Goal: Transaction & Acquisition: Book appointment/travel/reservation

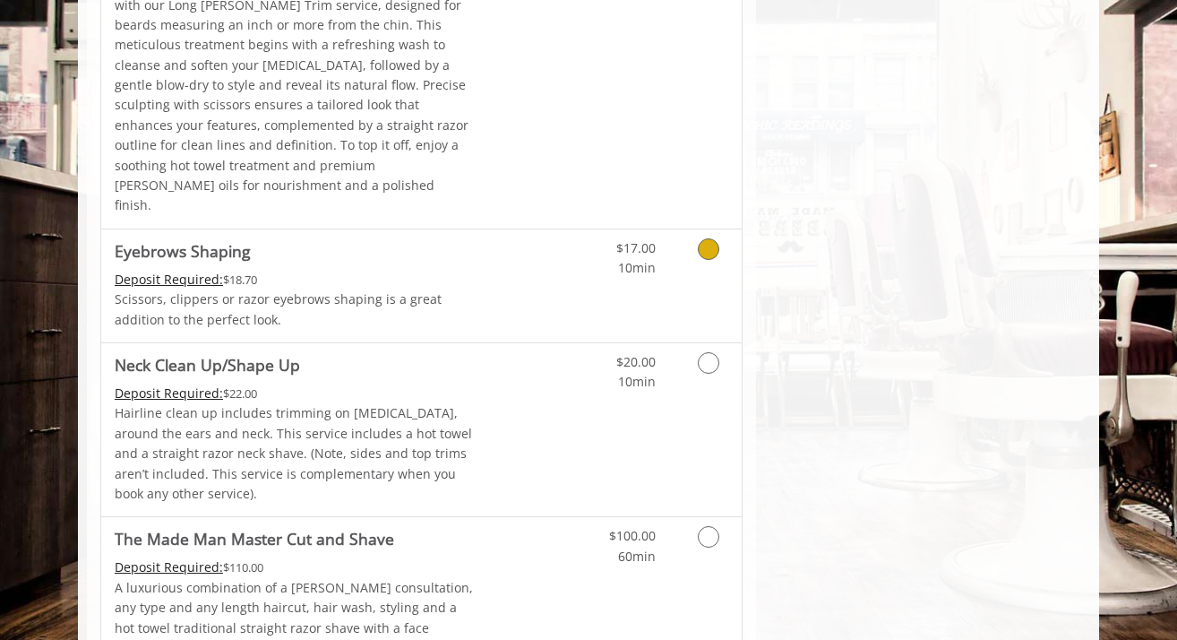
scroll to position [2757, 0]
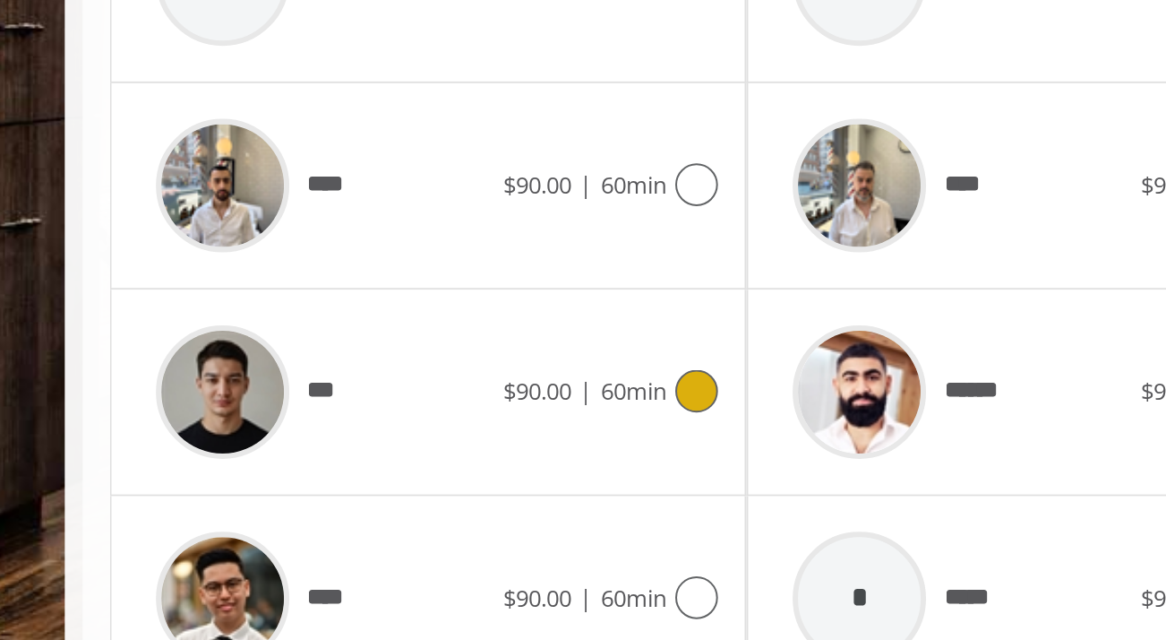
scroll to position [675, 0]
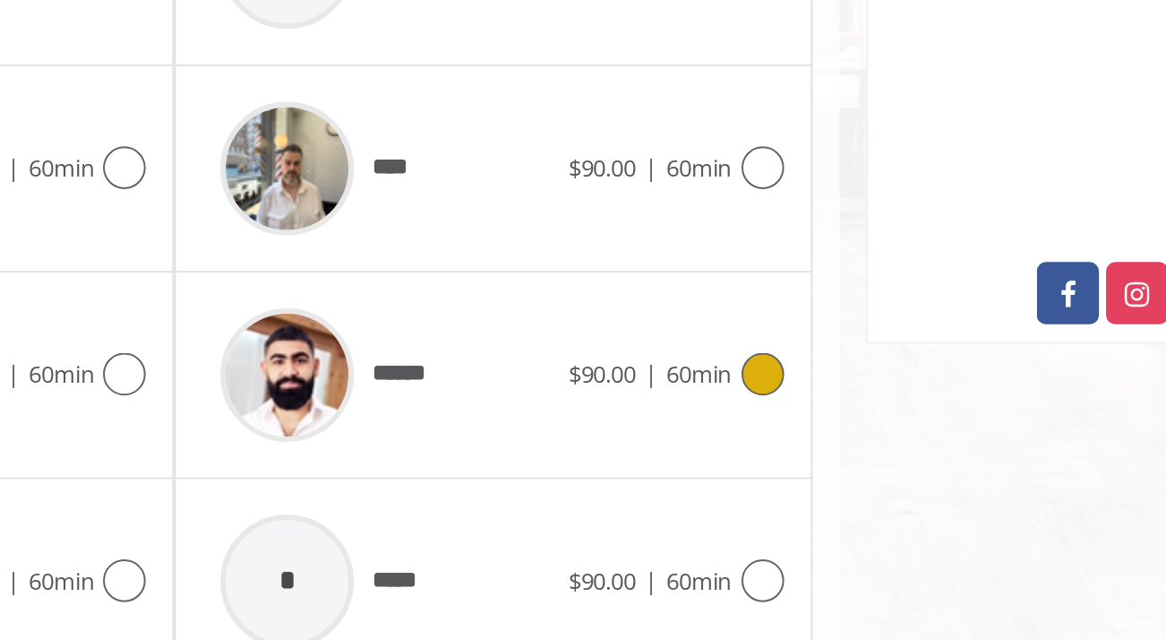
click at [709, 495] on icon at bounding box center [712, 506] width 22 height 22
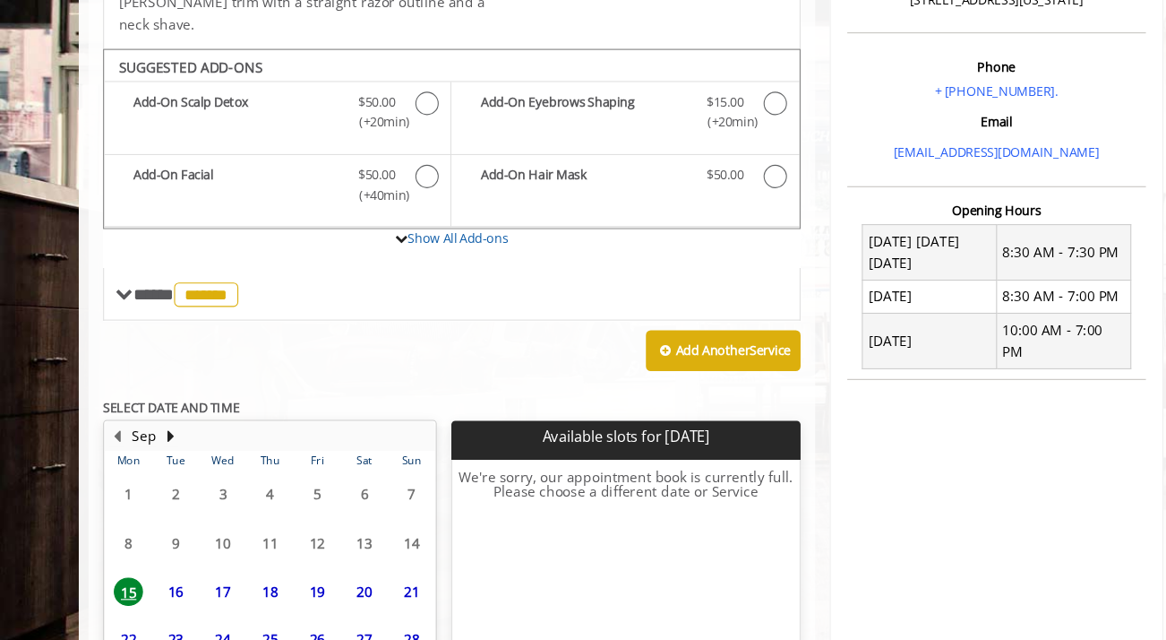
scroll to position [591, 0]
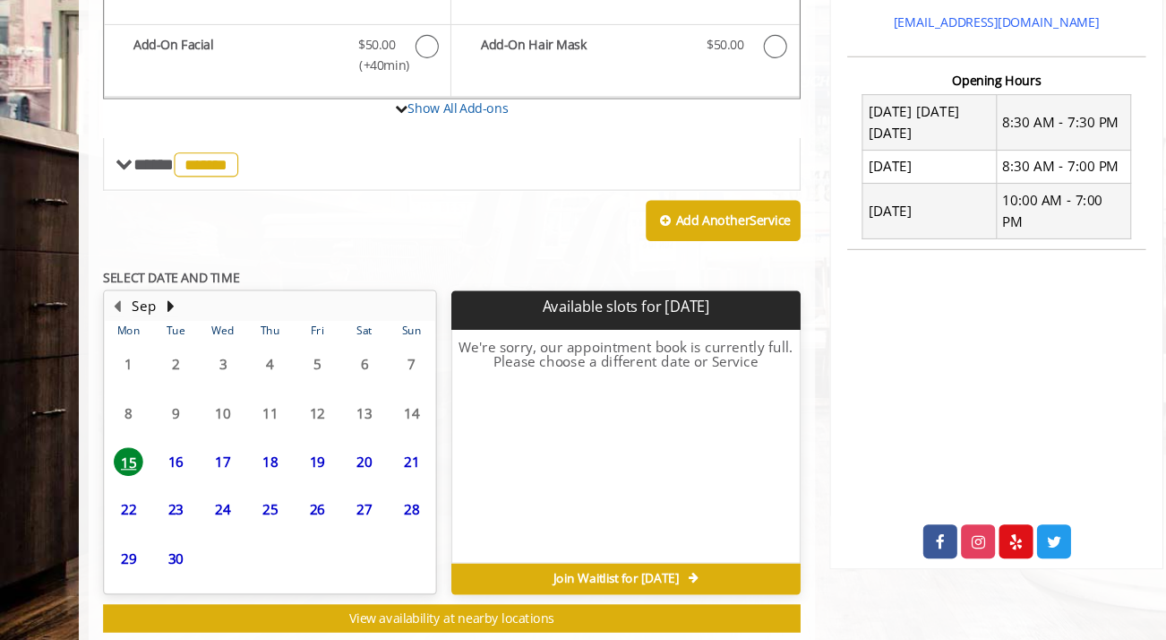
click at [168, 462] on span "16" at bounding box center [162, 475] width 27 height 26
click at [203, 462] on span "17" at bounding box center [205, 475] width 27 height 26
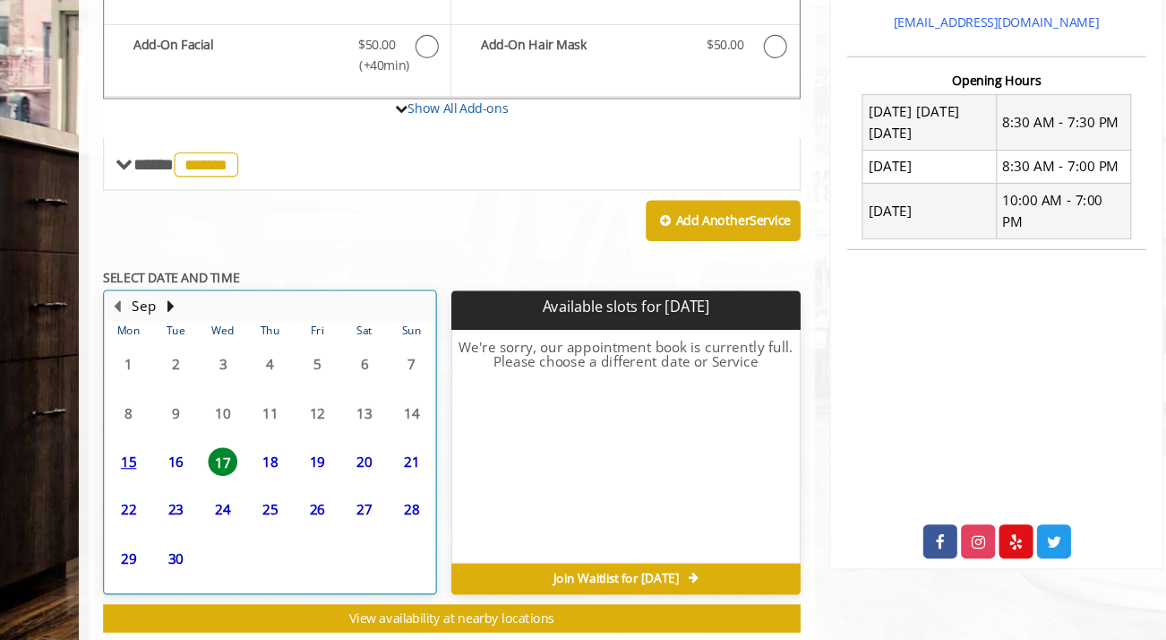
click at [264, 462] on div "18" at bounding box center [248, 475] width 36 height 26
click at [307, 462] on div "19" at bounding box center [292, 475] width 36 height 26
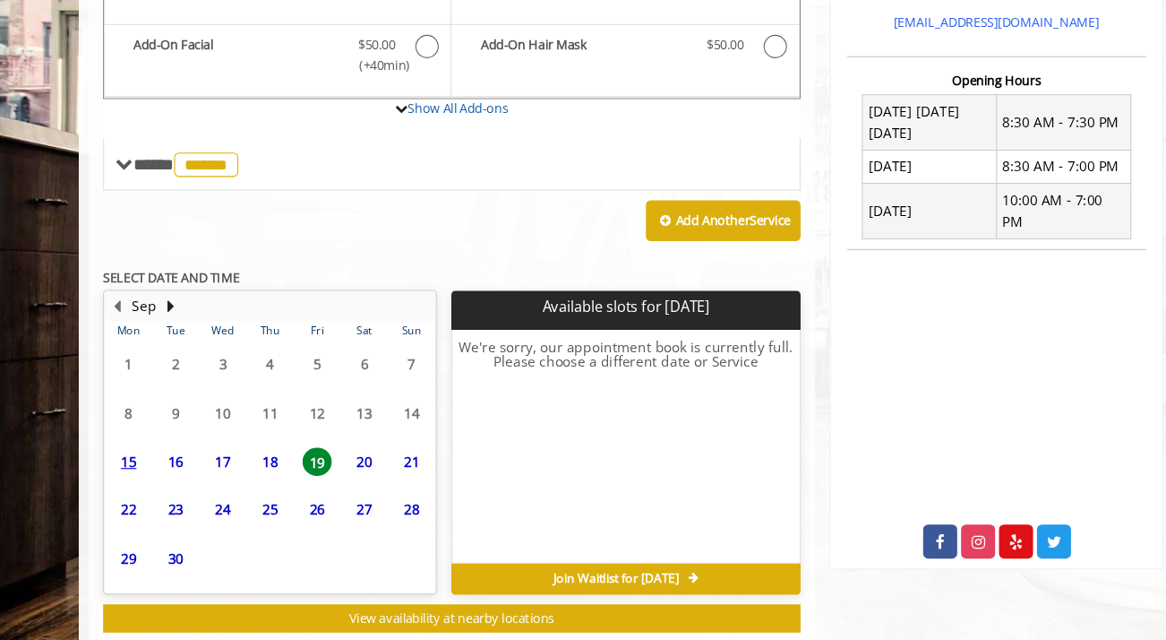
click at [366, 462] on span "21" at bounding box center [379, 475] width 27 height 26
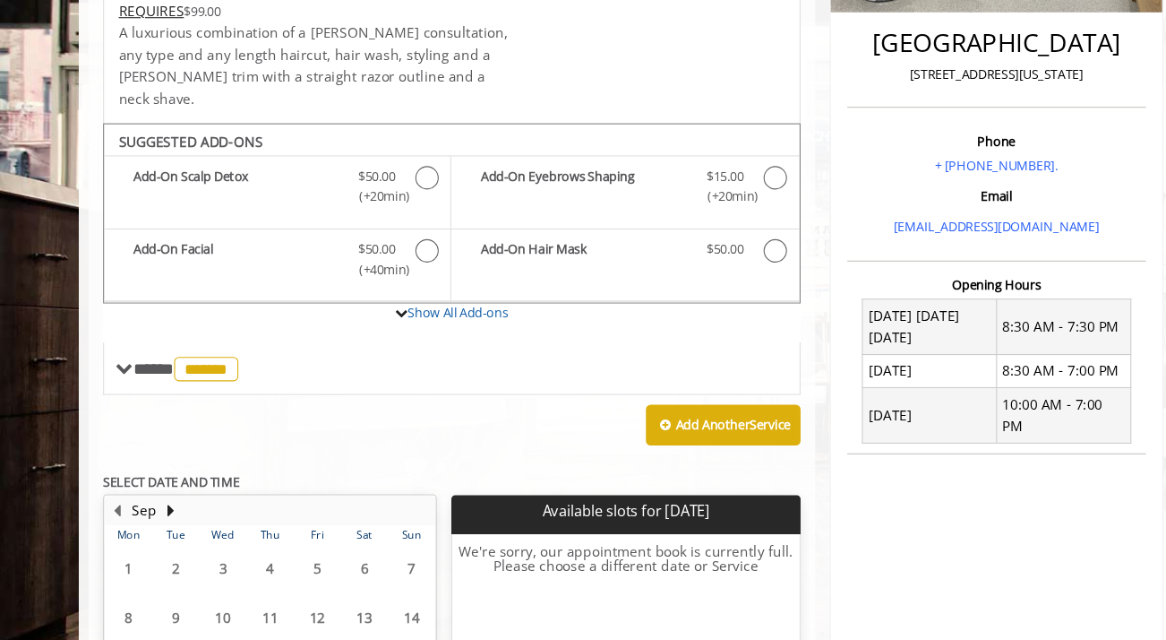
scroll to position [205, 0]
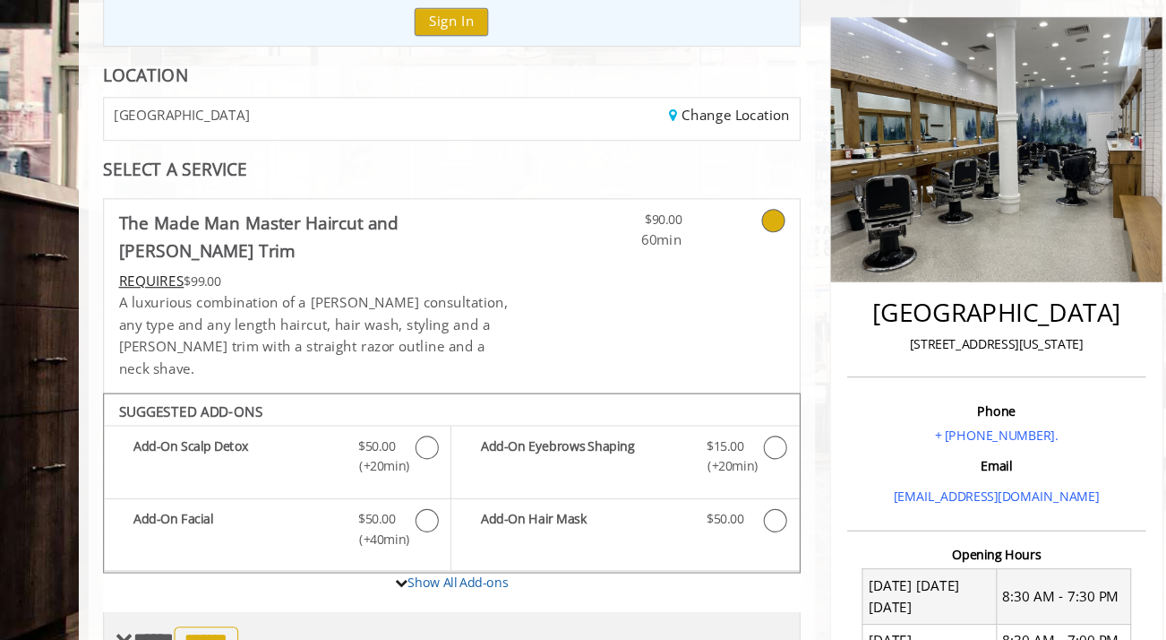
click at [215, 577] on span "******" at bounding box center [189, 588] width 59 height 22
